Goal: Task Accomplishment & Management: Use online tool/utility

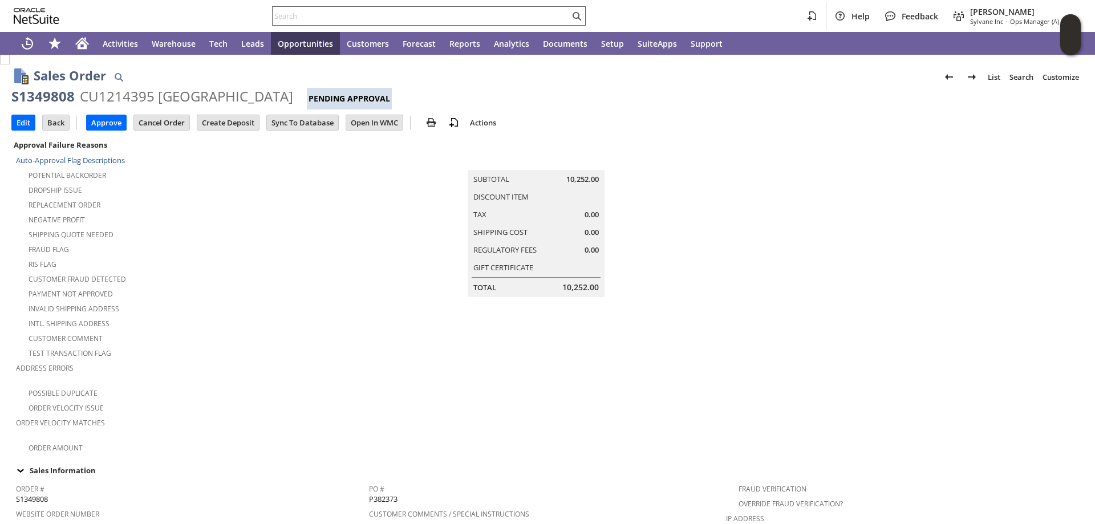
click at [321, 20] on input "text" at bounding box center [420, 16] width 297 height 14
paste input "S1349808"
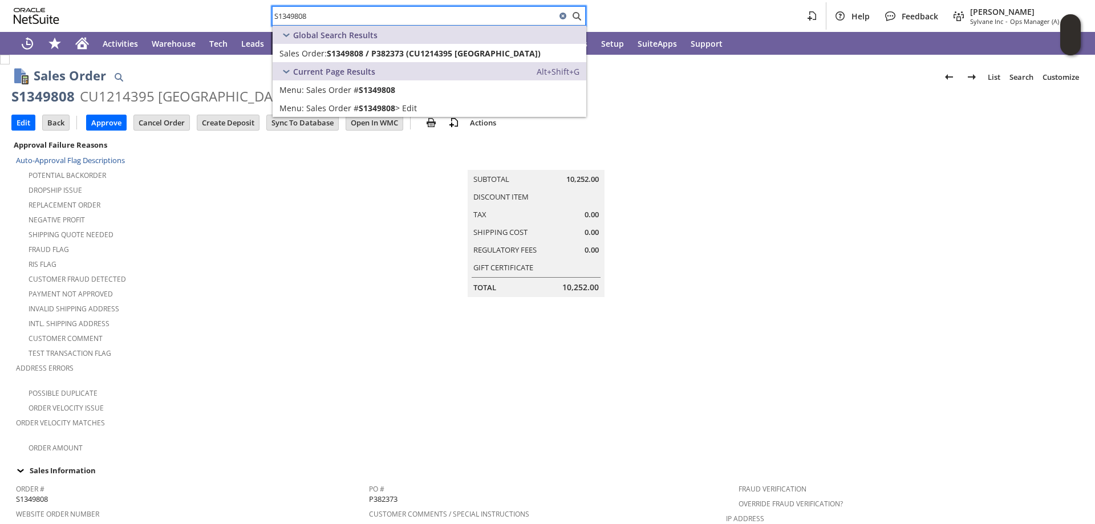
type input "S1349808"
click at [235, 17] on div "S1349808 Help Feedback Angela Gruchala Sylvane Inc - Ops Manager (A) (F2L)" at bounding box center [547, 16] width 1095 height 32
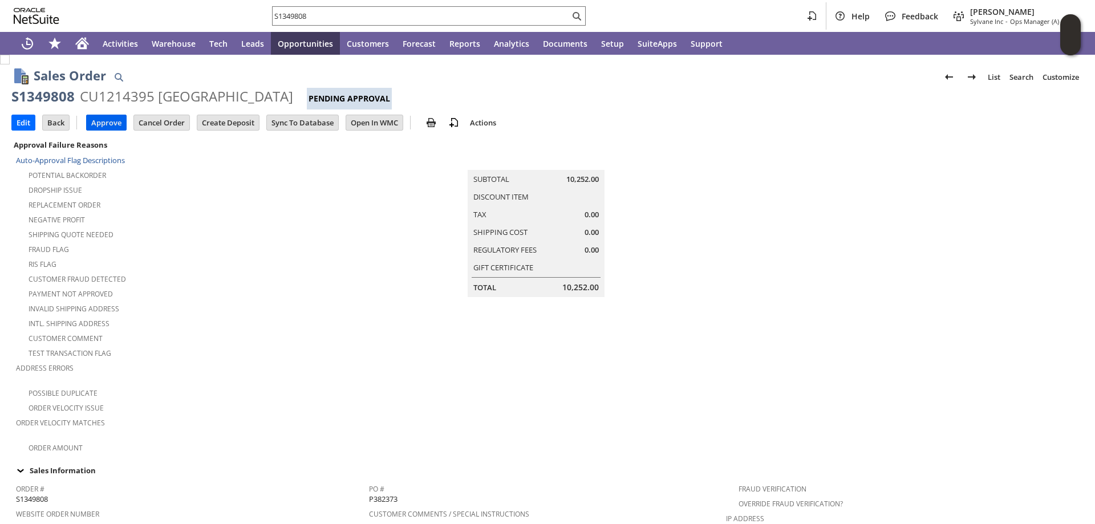
click at [112, 121] on input "Approve" at bounding box center [106, 122] width 39 height 15
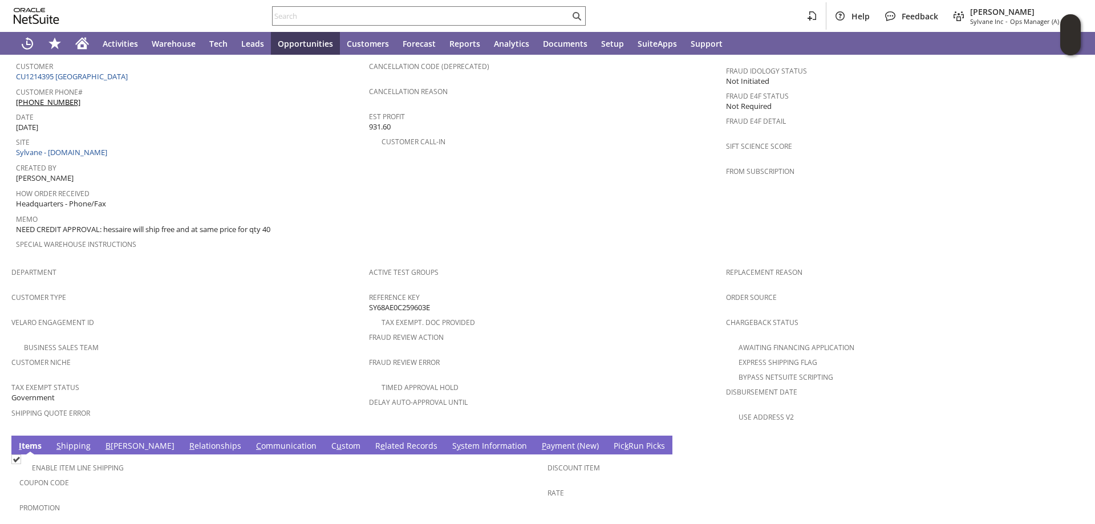
scroll to position [340, 0]
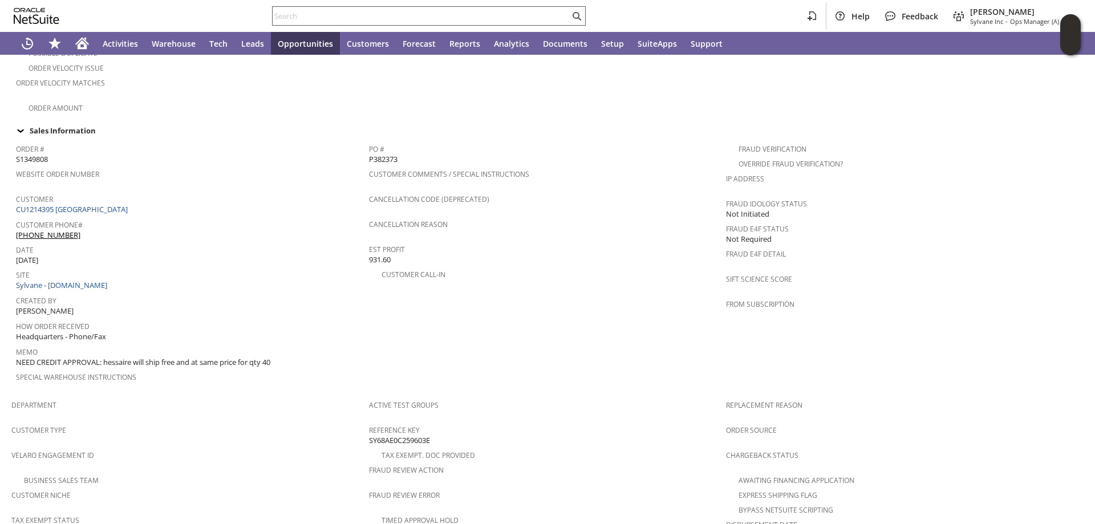
click at [301, 14] on input "text" at bounding box center [420, 16] width 297 height 14
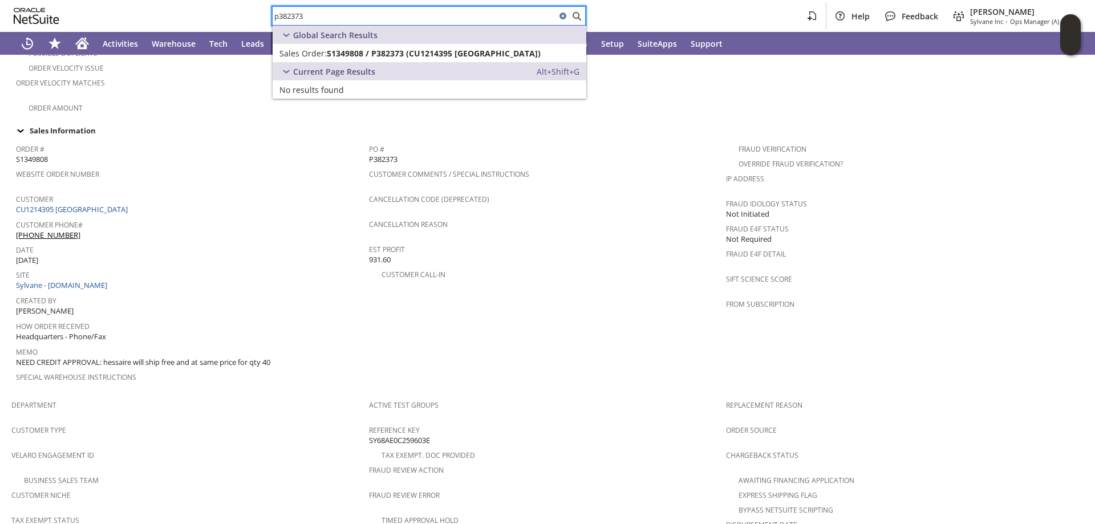
type input "p382373"
click at [676, 13] on div "p382373 Help Feedback Angela Gruchala Sylvane Inc - Ops Manager (A) (F2L)" at bounding box center [547, 16] width 1095 height 32
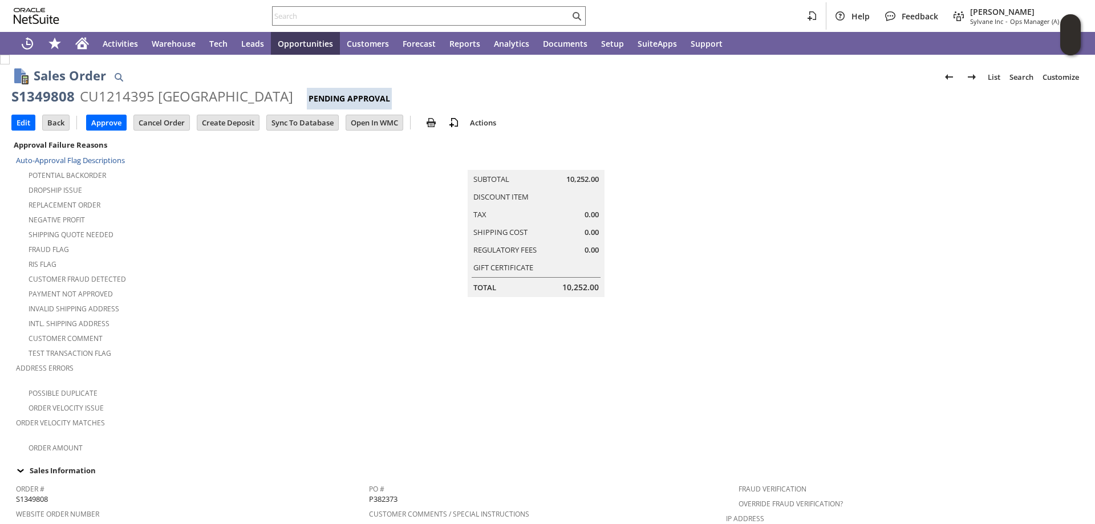
scroll to position [0, 850]
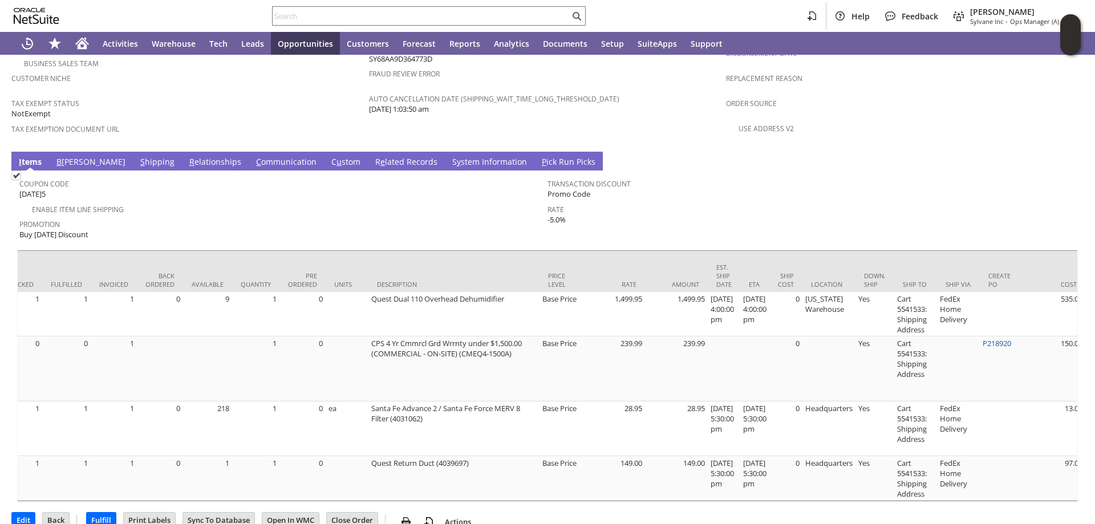
scroll to position [0, 188]
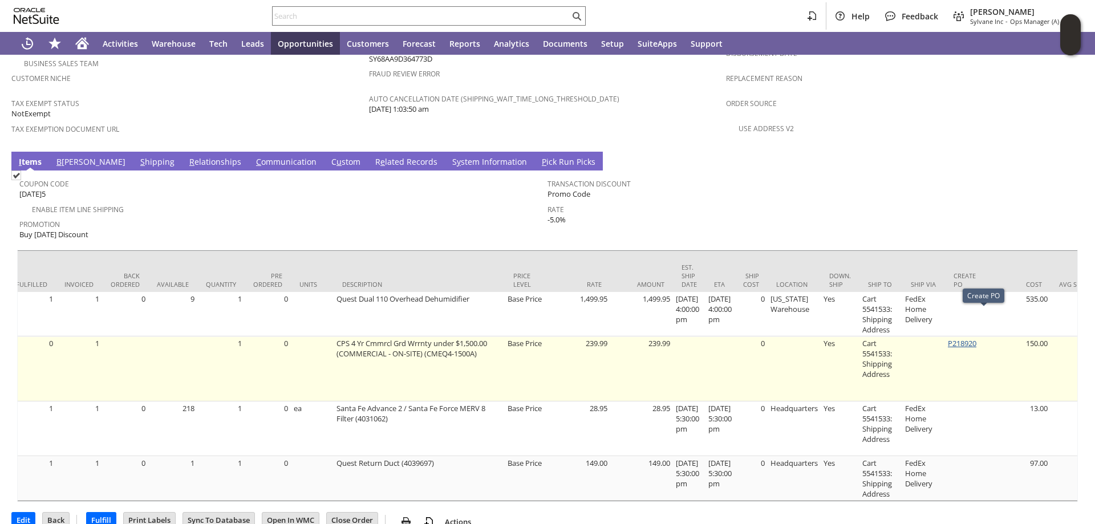
click at [976, 338] on link "P218920" at bounding box center [961, 343] width 29 height 10
